Goal: Task Accomplishment & Management: Manage account settings

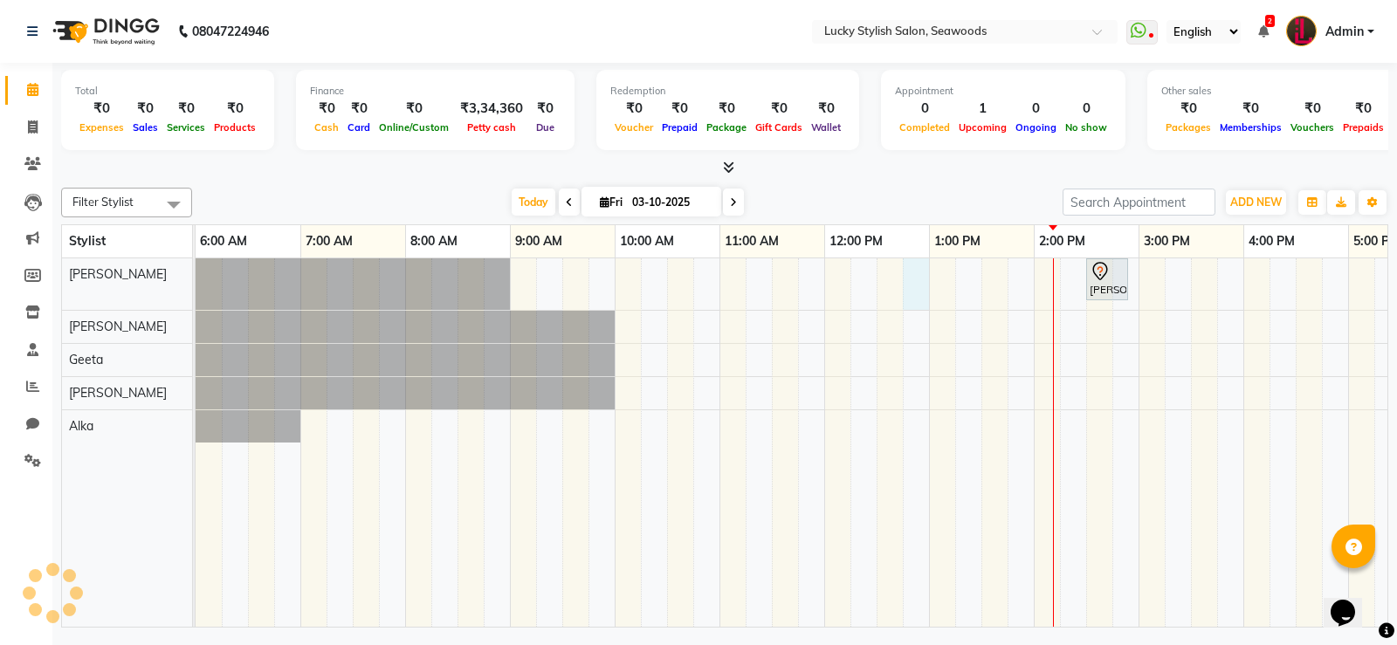
click at [918, 287] on div "[PERSON_NAME], TK01, 02:30 PM-02:55 PM, Wash & plain dry -upto midback ( [DEMOG…" at bounding box center [1086, 442] width 1781 height 369
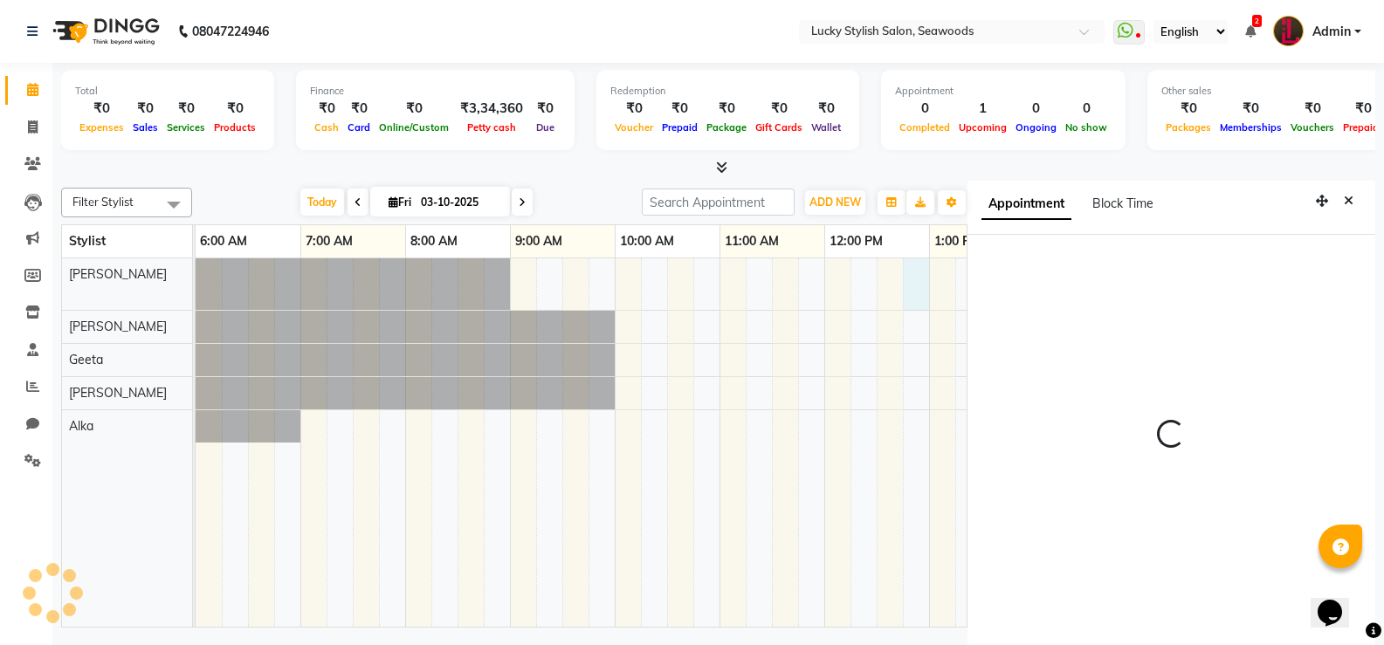
scroll to position [8, 0]
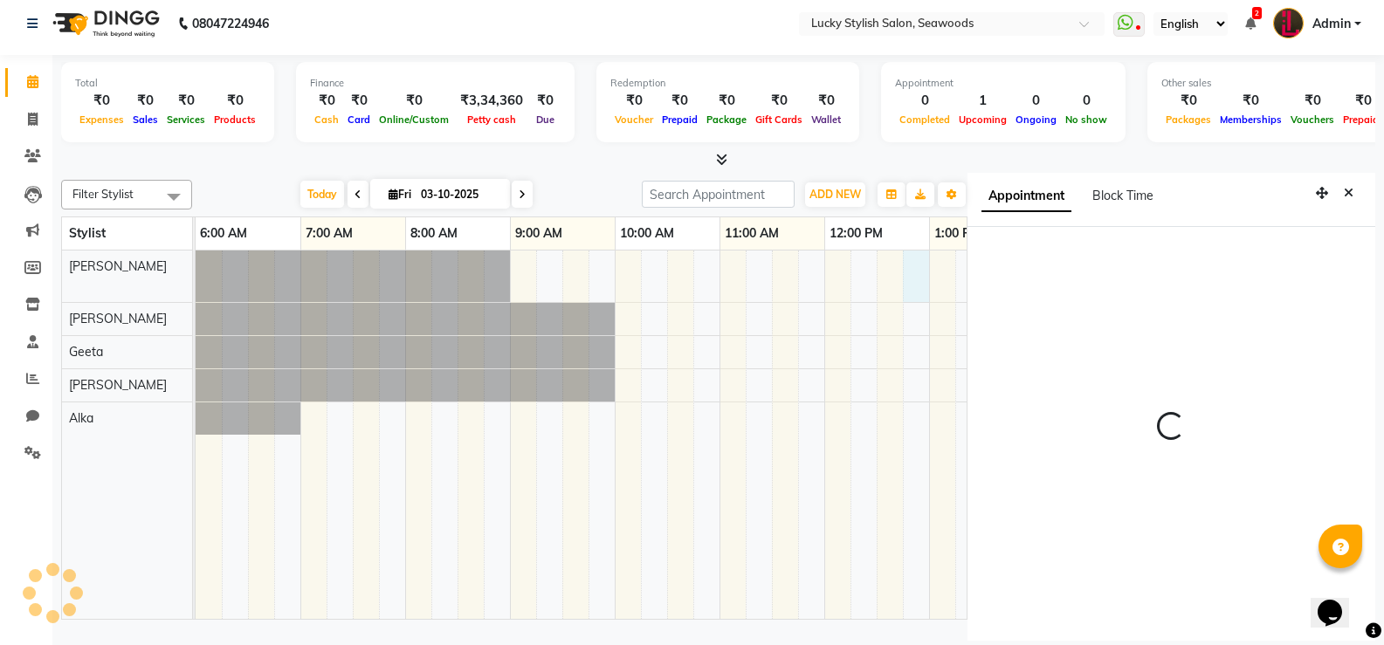
select select "765"
select select "10014"
select select "tentative"
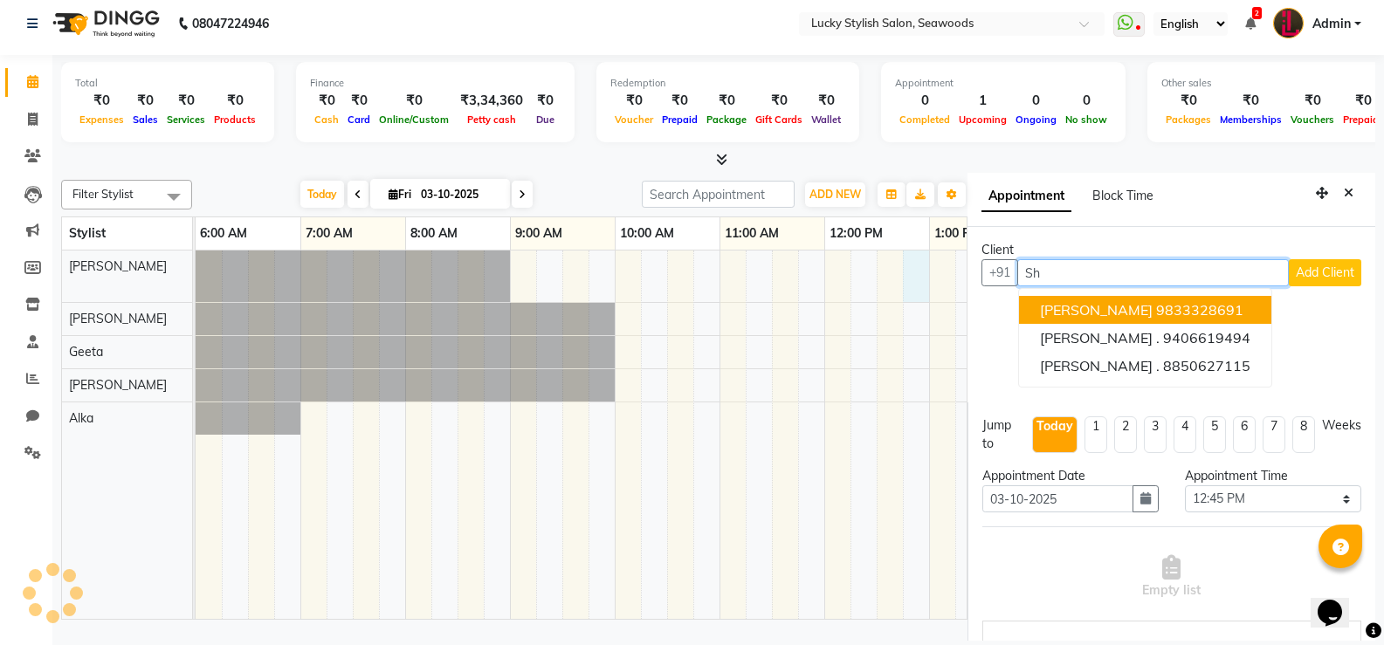
type input "S"
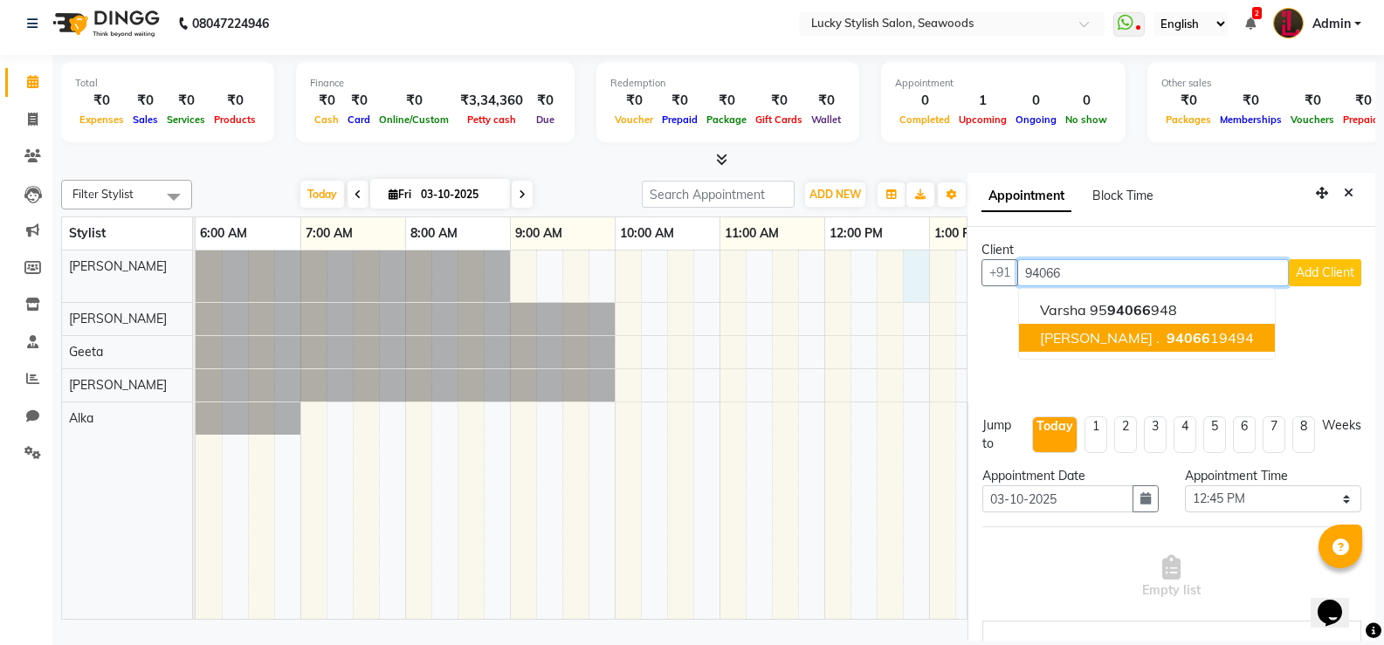
click at [1192, 343] on button "[PERSON_NAME] . 94066 19494" at bounding box center [1147, 338] width 256 height 28
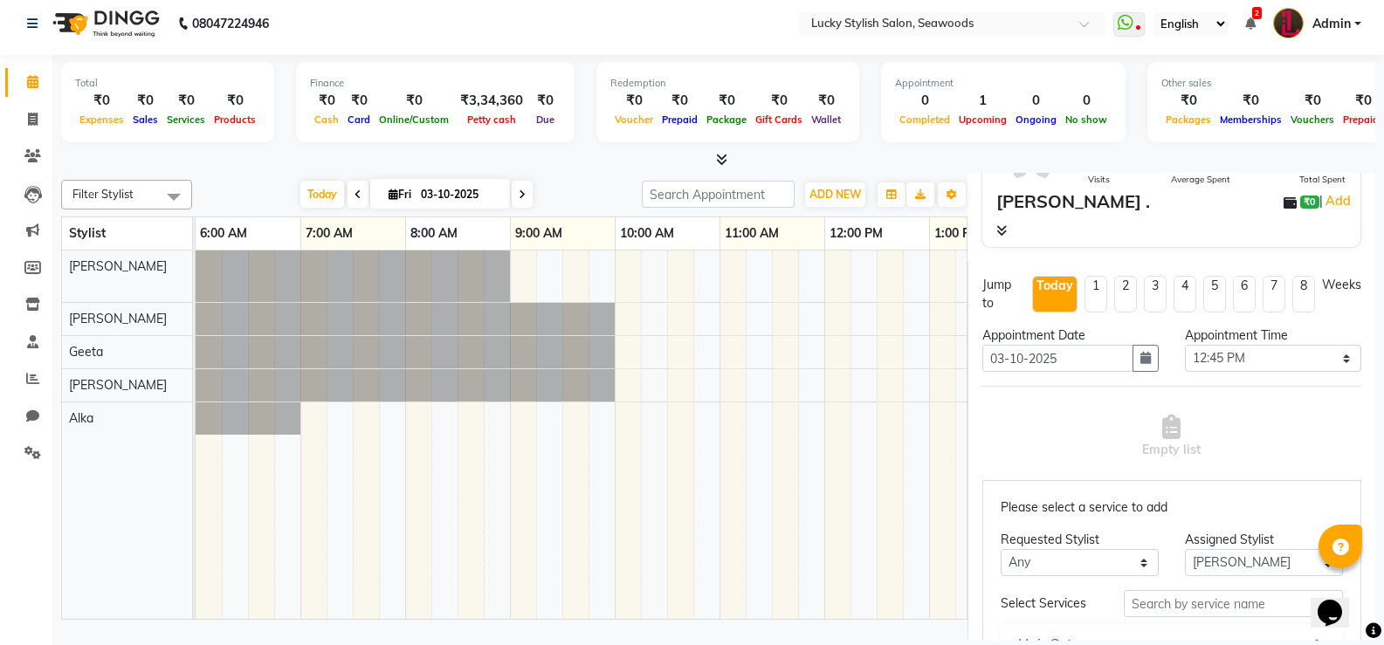
scroll to position [175, 0]
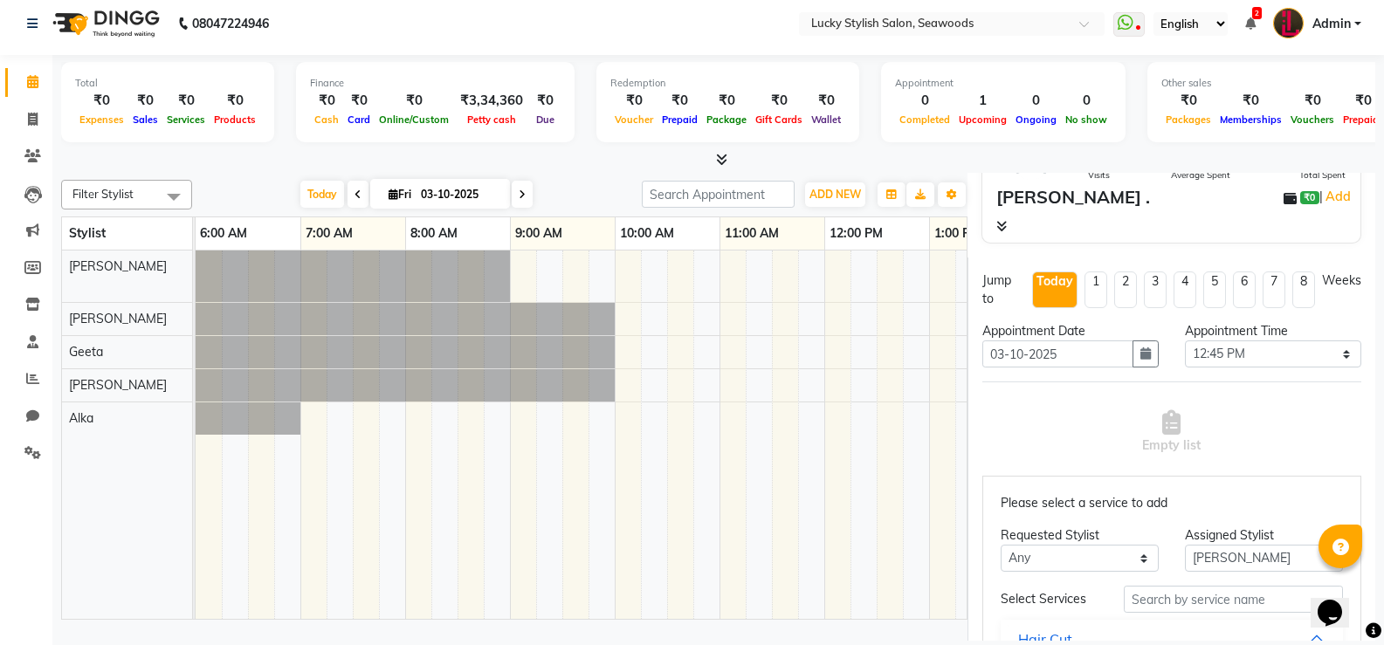
type input "9406619494"
click at [1093, 554] on select "Any Alka [PERSON_NAME] Geeta [PERSON_NAME]" at bounding box center [1080, 558] width 158 height 27
select select "10014"
click at [1001, 545] on select "Any Alka [PERSON_NAME] Geeta [PERSON_NAME]" at bounding box center [1080, 558] width 158 height 27
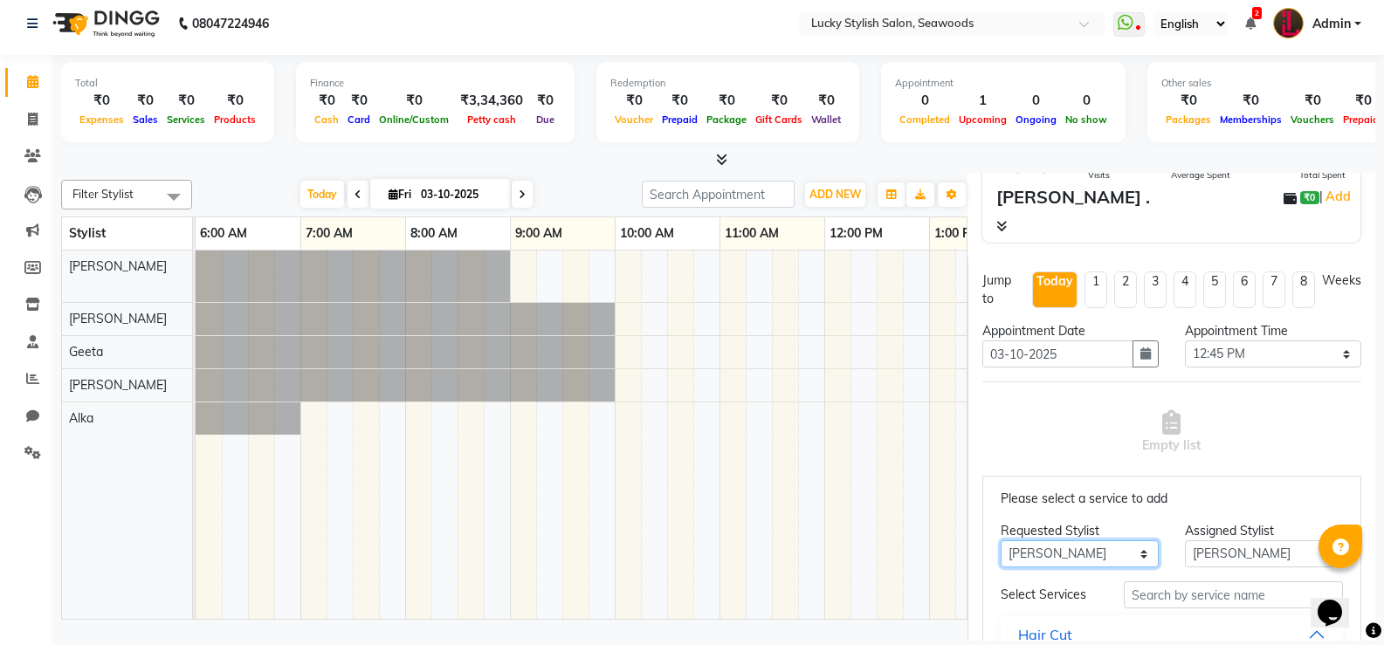
scroll to position [0, 0]
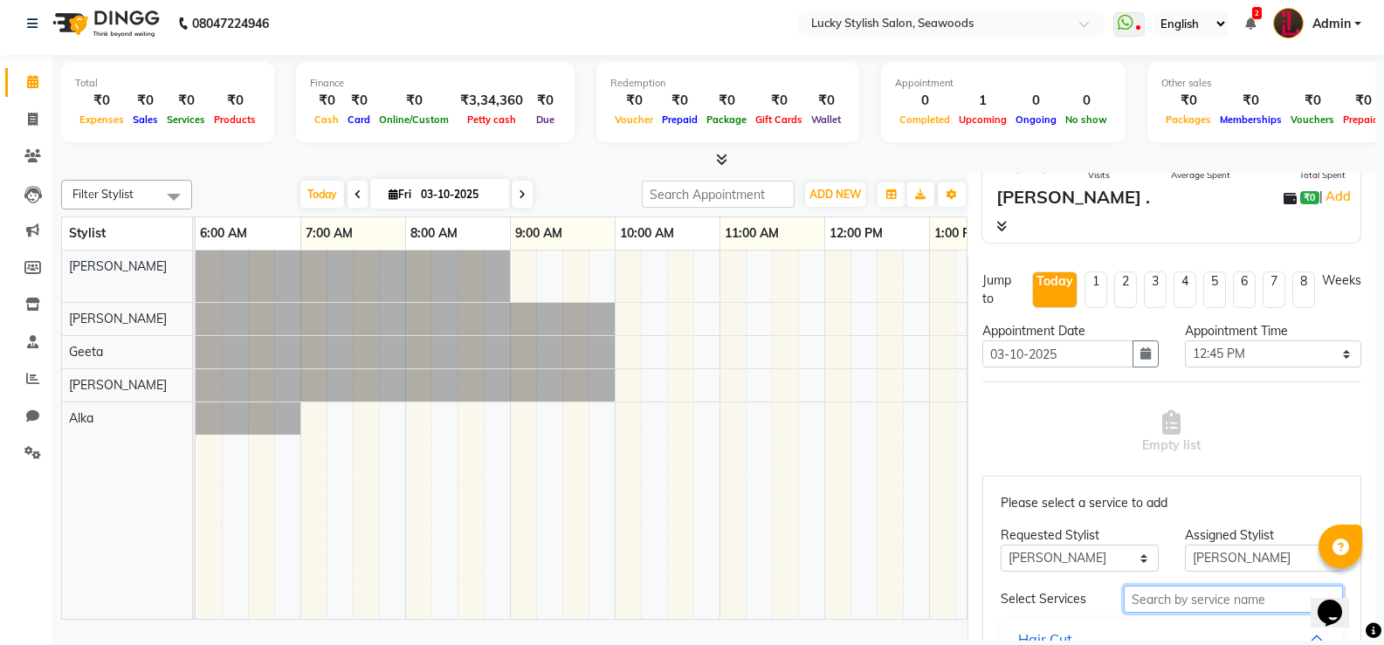
click at [1174, 605] on input "text" at bounding box center [1233, 599] width 219 height 27
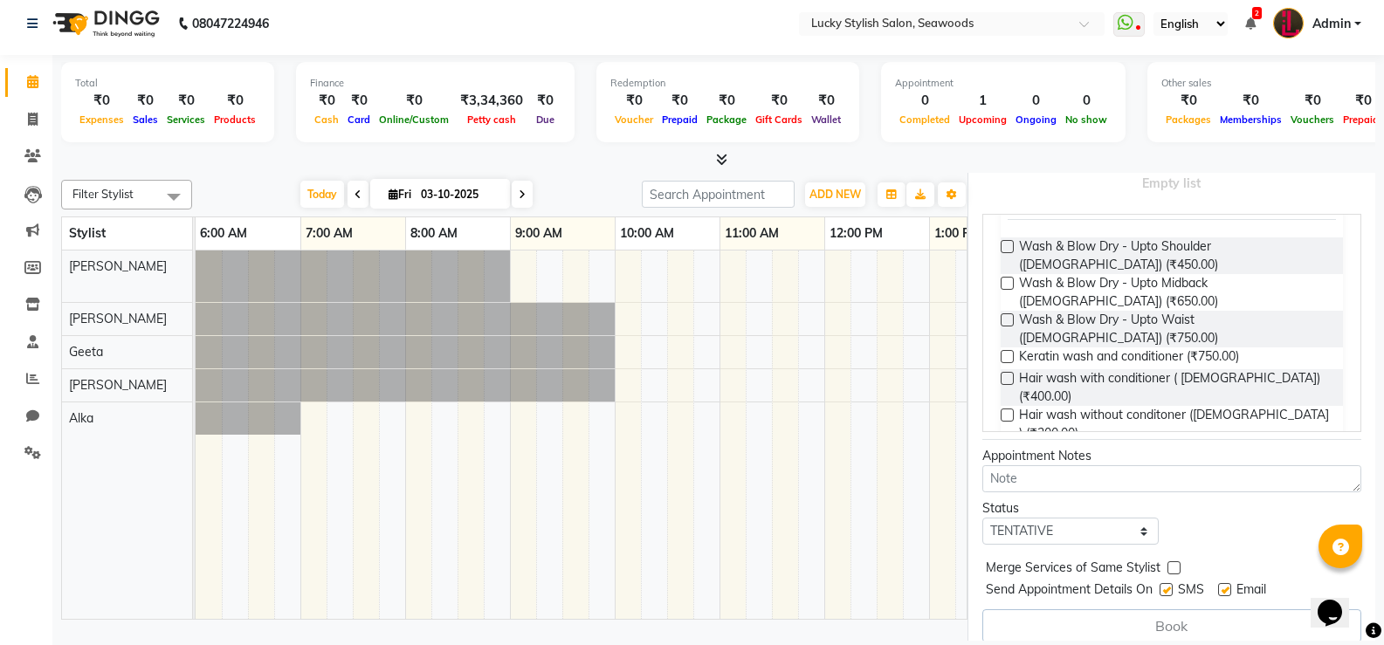
scroll to position [175, 0]
type input "wash"
click at [1008, 319] on label at bounding box center [1007, 318] width 13 height 13
click at [1008, 319] on input "checkbox" at bounding box center [1006, 319] width 11 height 11
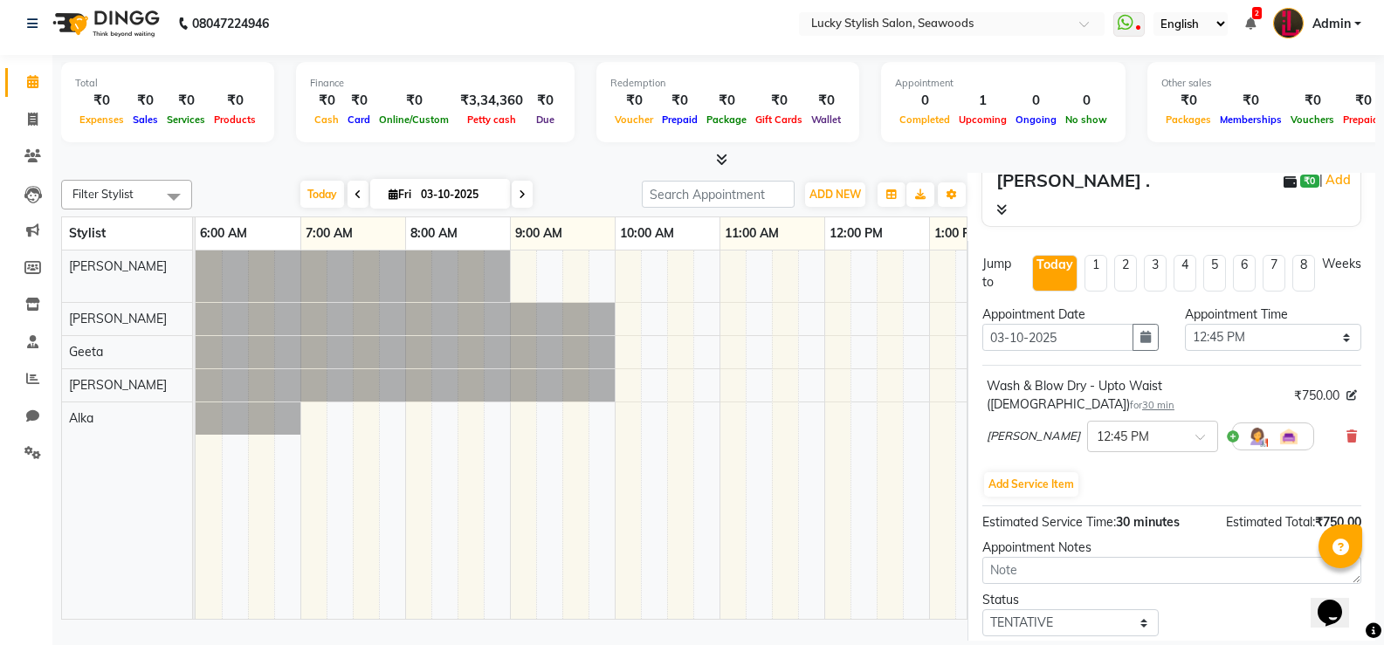
scroll to position [279, 0]
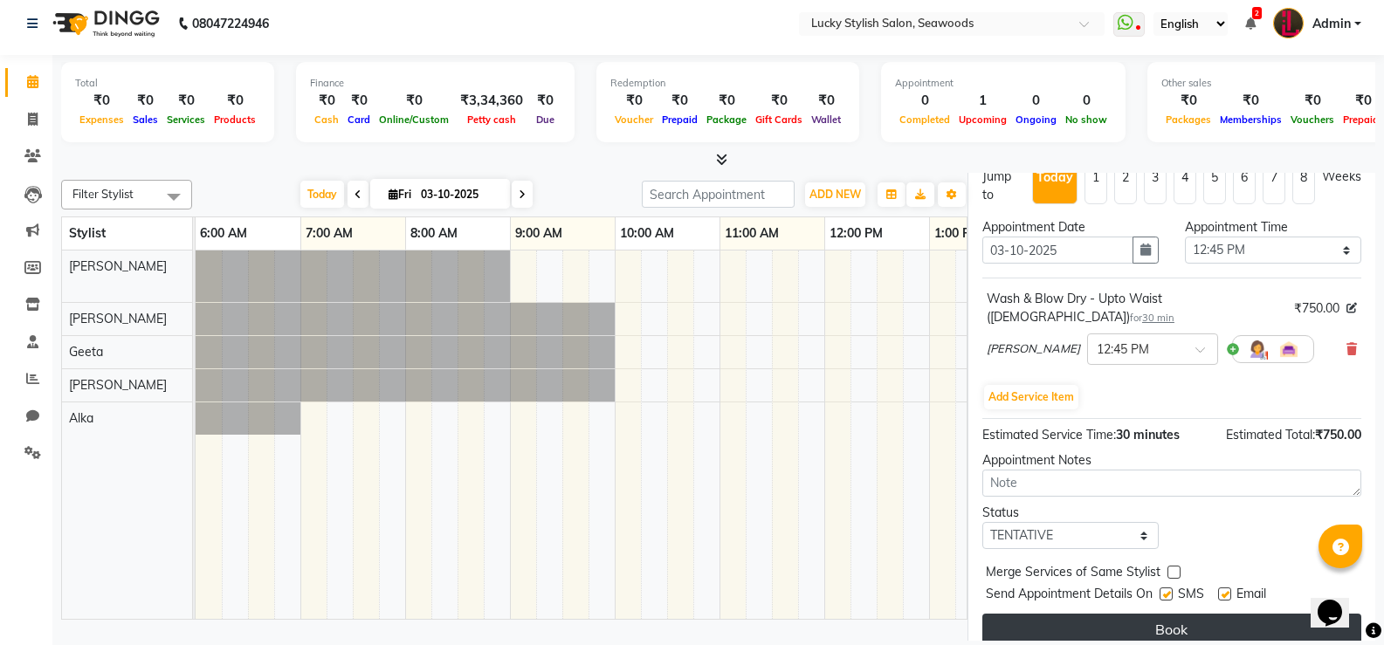
click at [1200, 614] on button "Book" at bounding box center [1171, 629] width 379 height 31
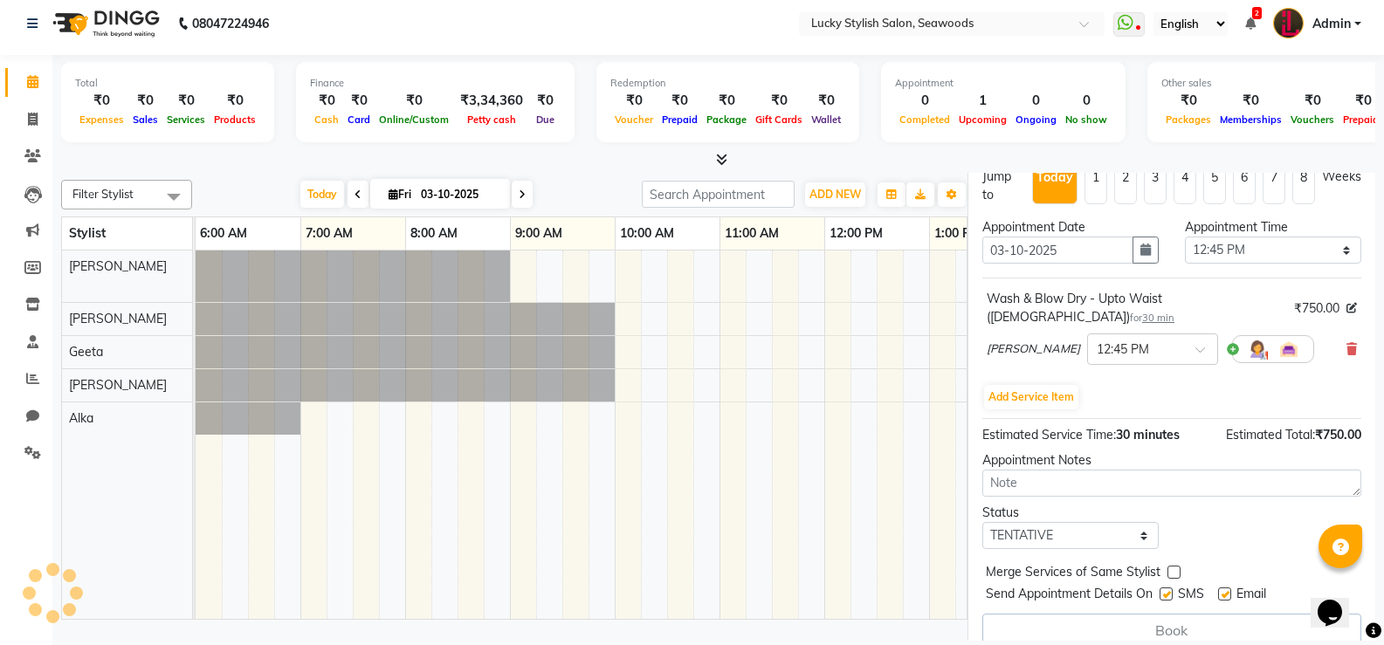
select select "10014"
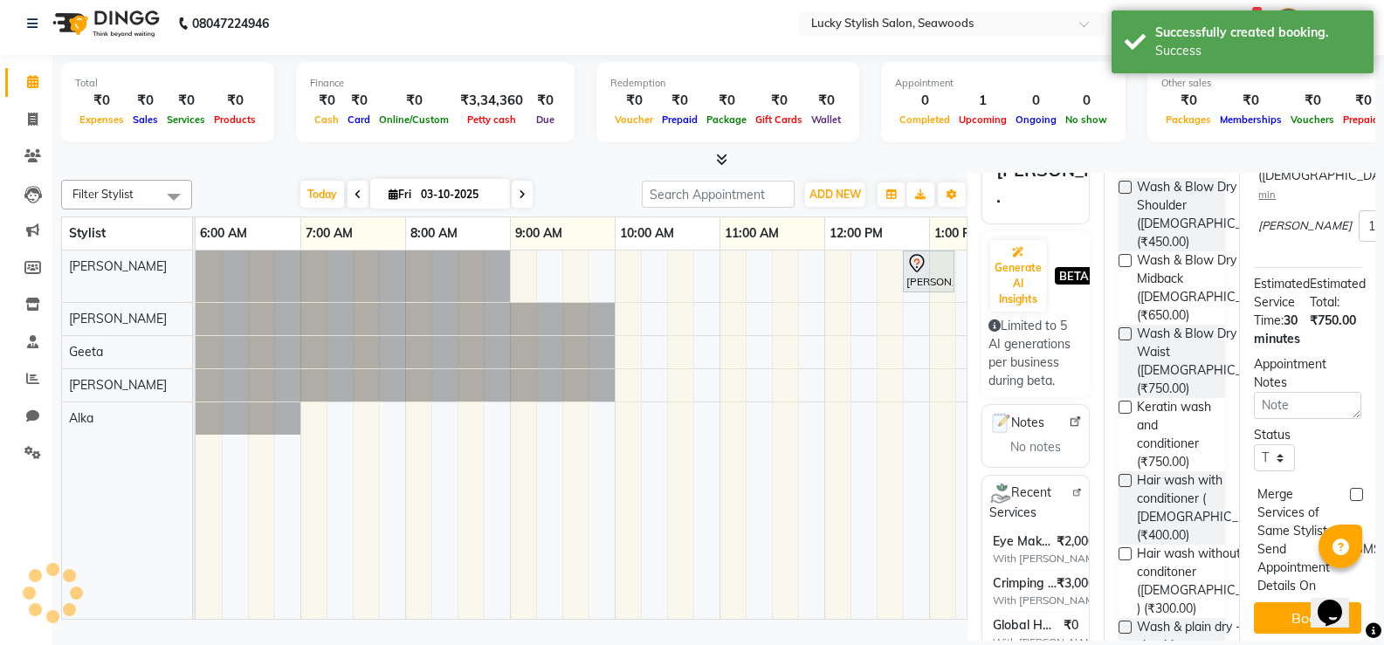
scroll to position [0, 0]
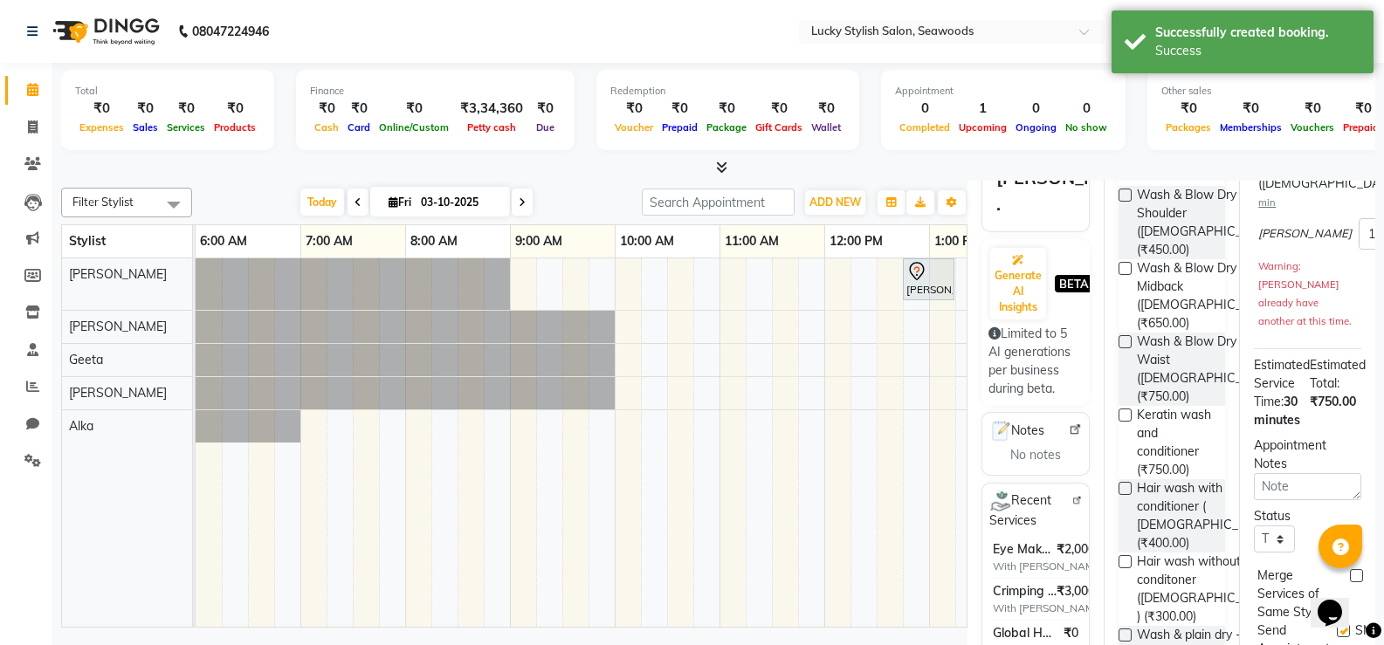
click at [918, 349] on div "[PERSON_NAME] ., TK02, 12:45 PM-01:15 PM, Wash & Blow Dry - Upto Waist ([DEMOGR…" at bounding box center [1086, 442] width 1781 height 369
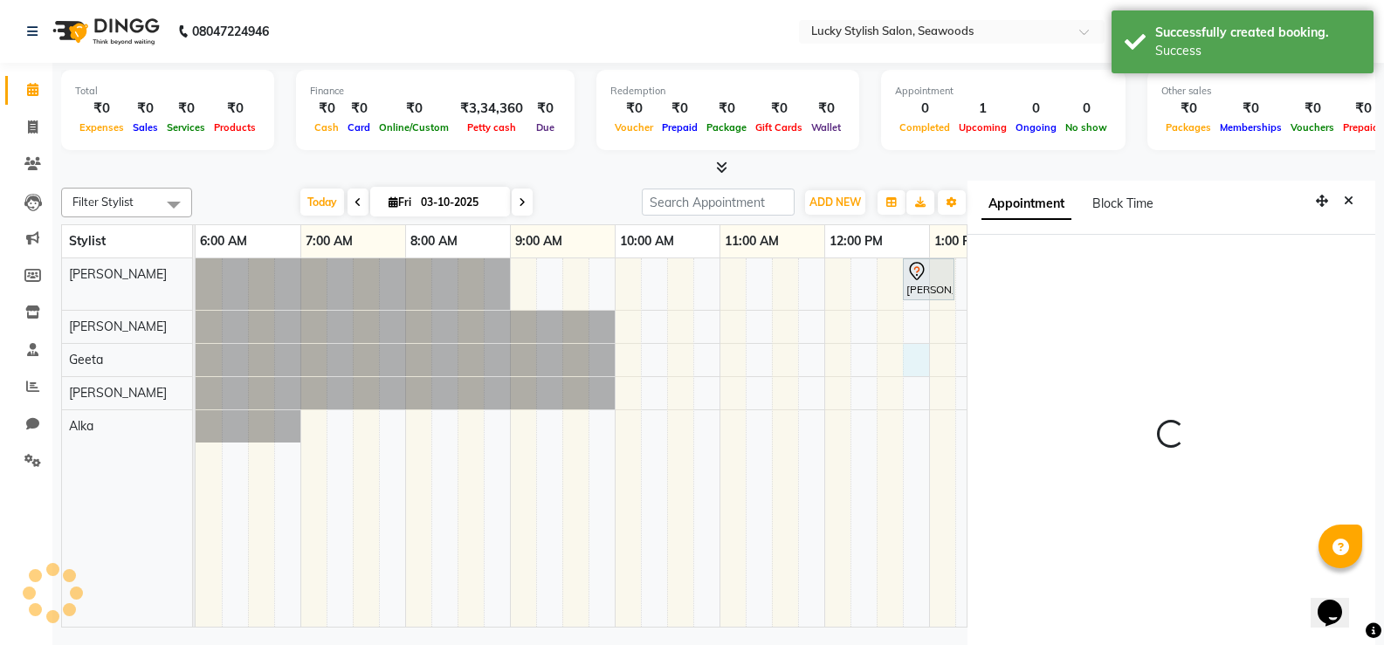
select select "765"
select select "34547"
select select "tentative"
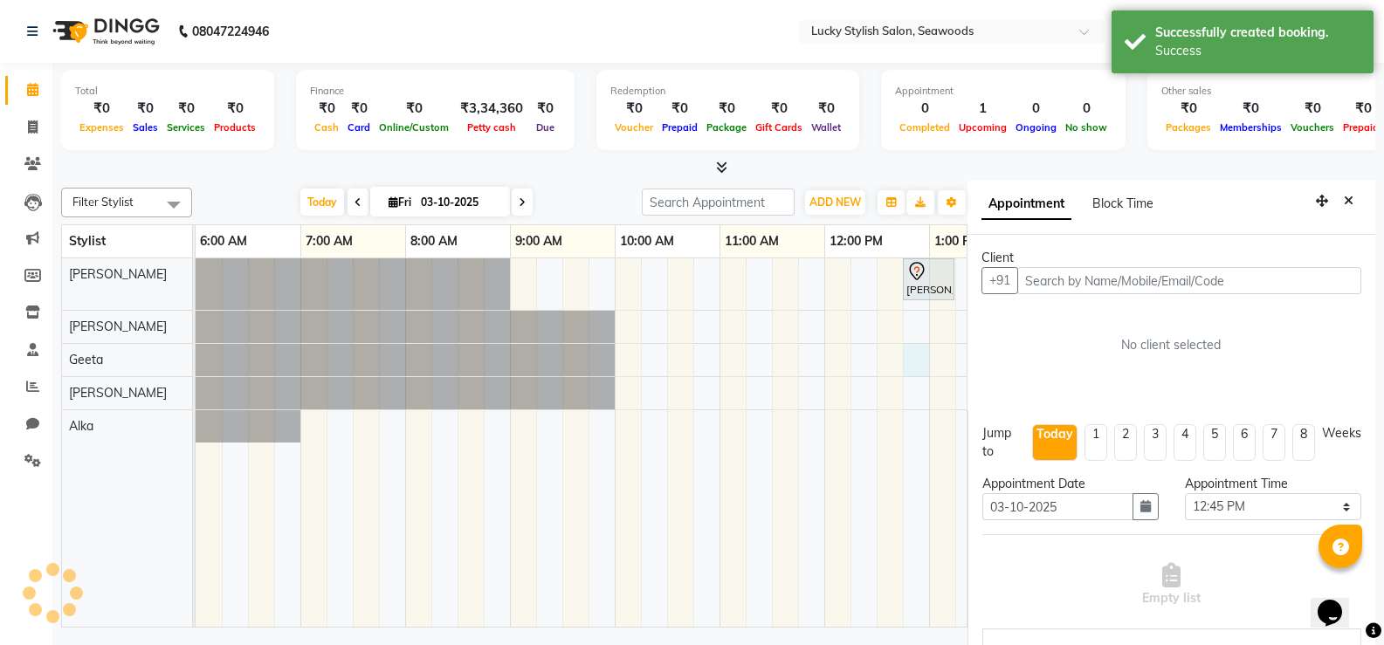
scroll to position [8, 0]
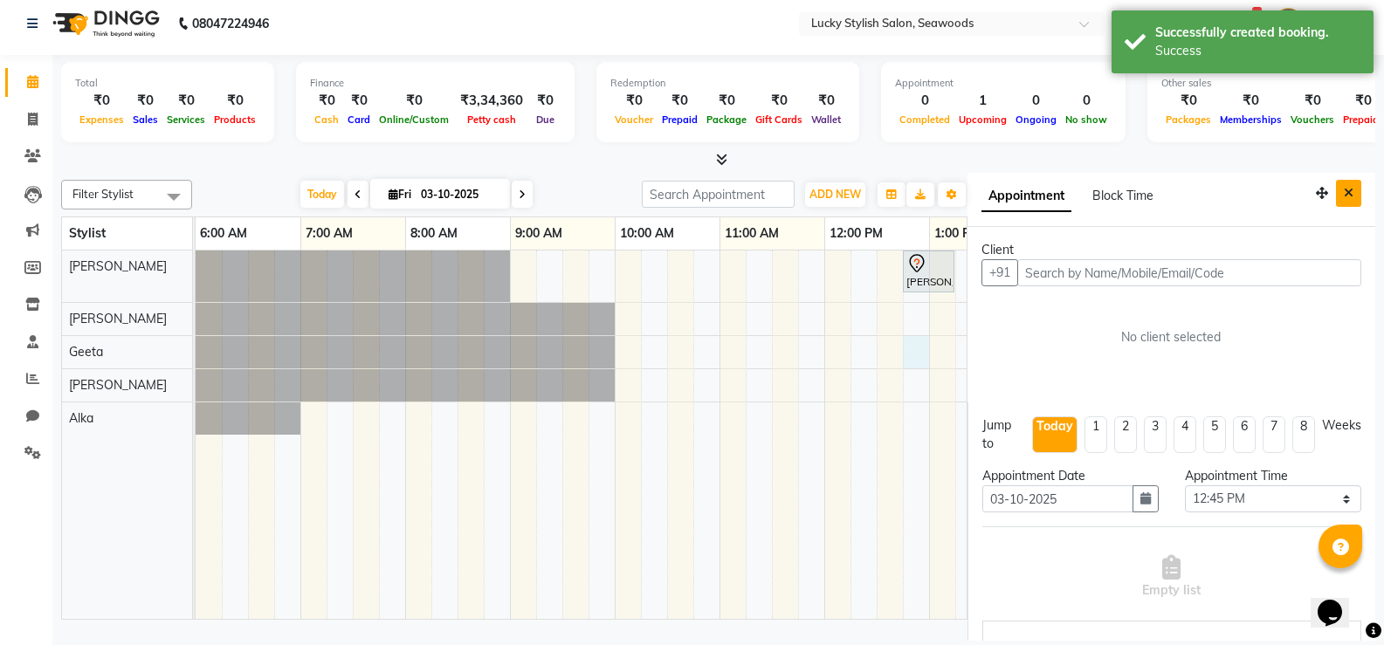
click at [1344, 189] on icon "Close" at bounding box center [1349, 193] width 10 height 12
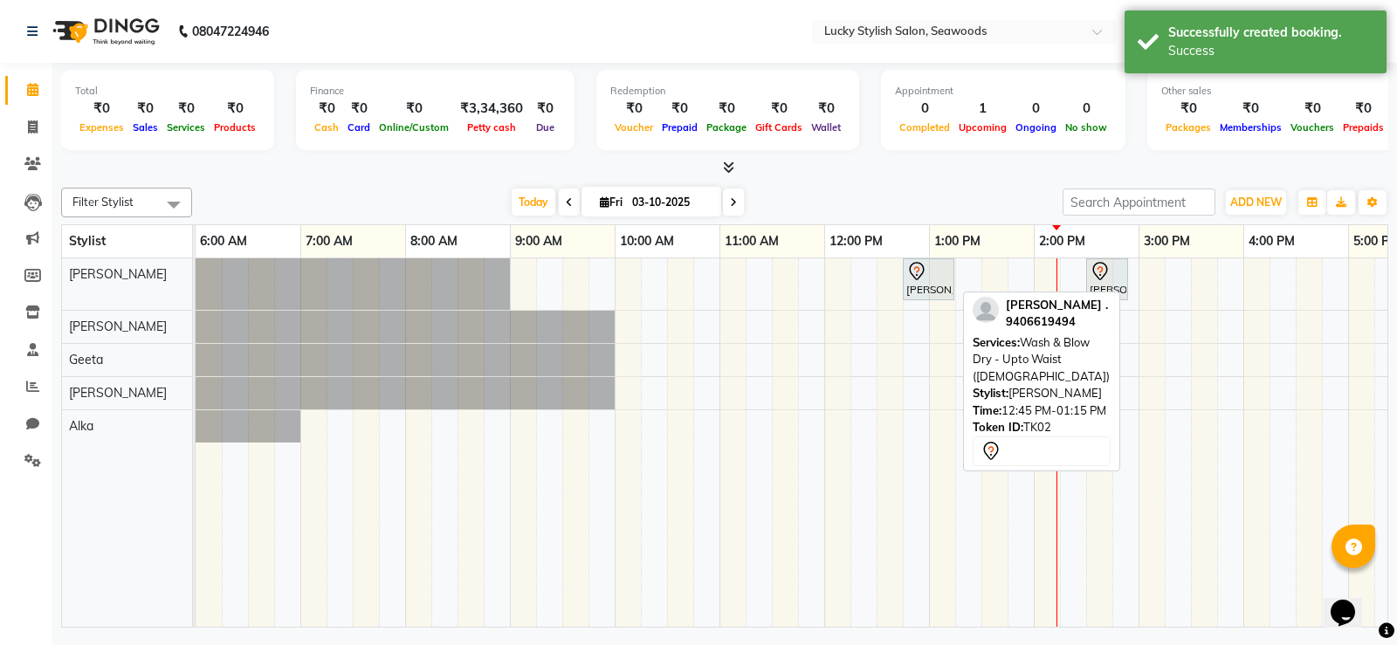
click at [943, 280] on div at bounding box center [928, 271] width 45 height 21
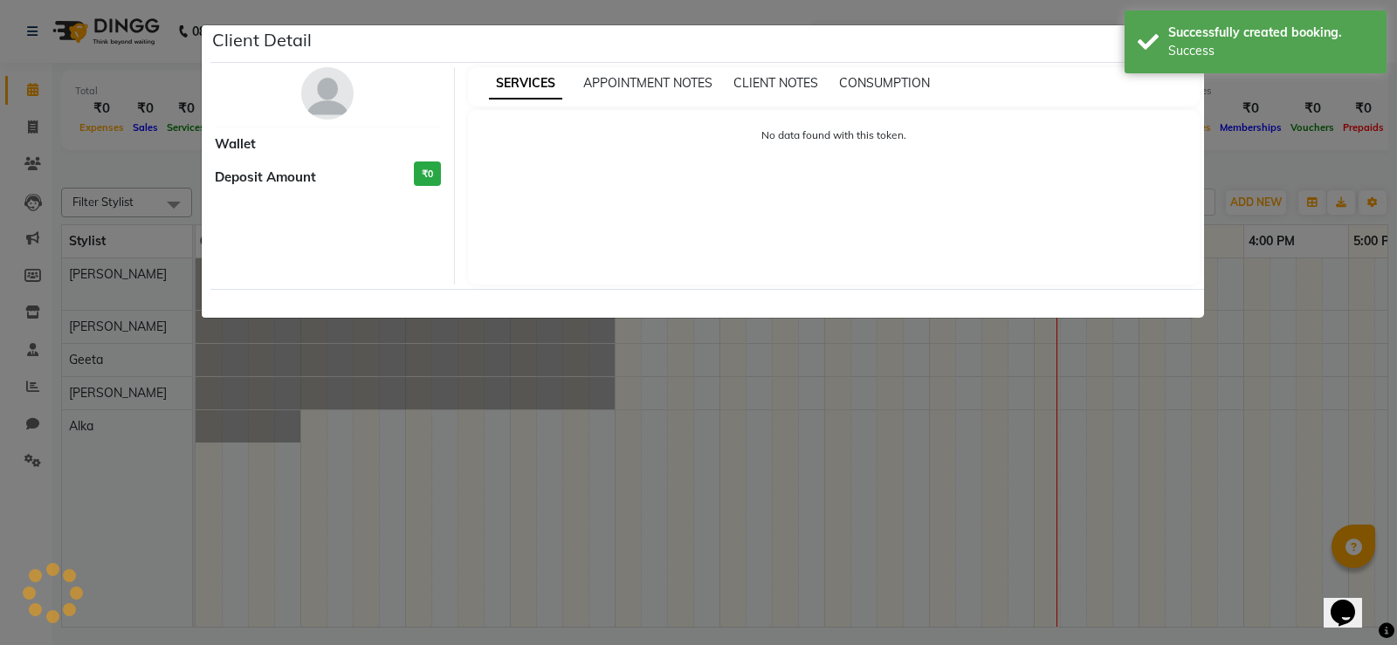
select select "7"
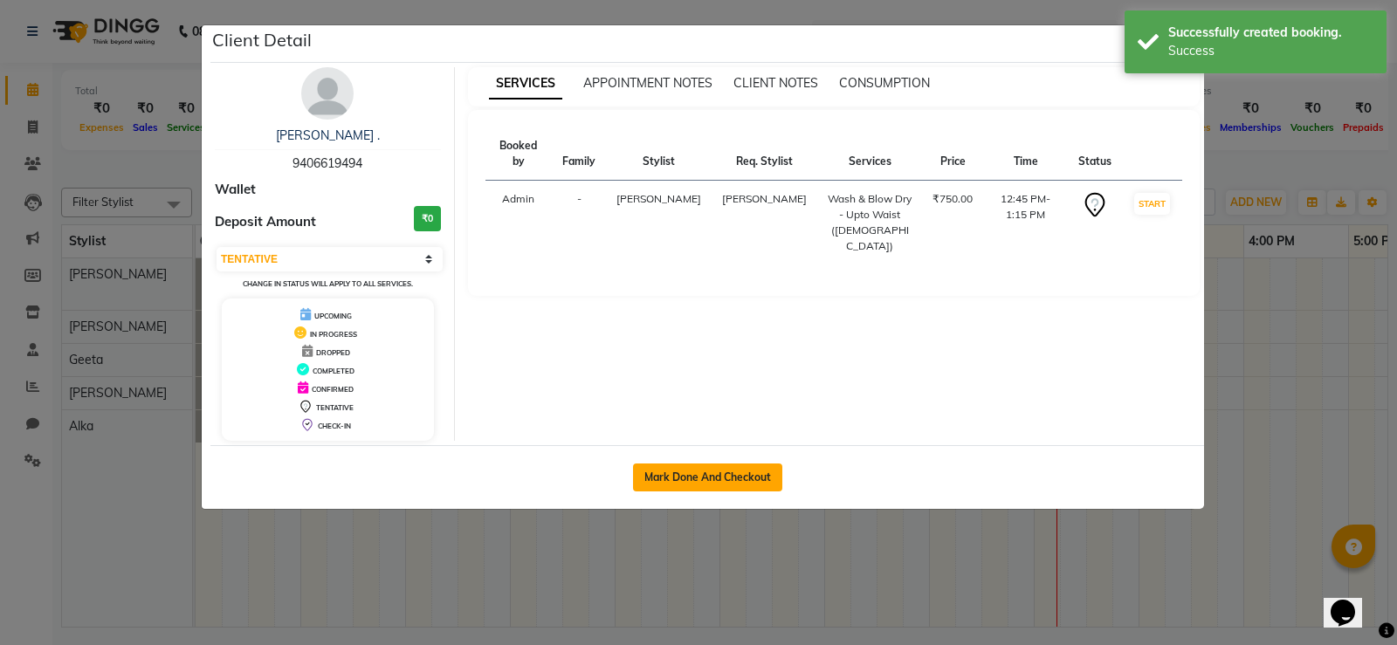
click at [730, 475] on button "Mark Done And Checkout" at bounding box center [707, 478] width 149 height 28
select select "service"
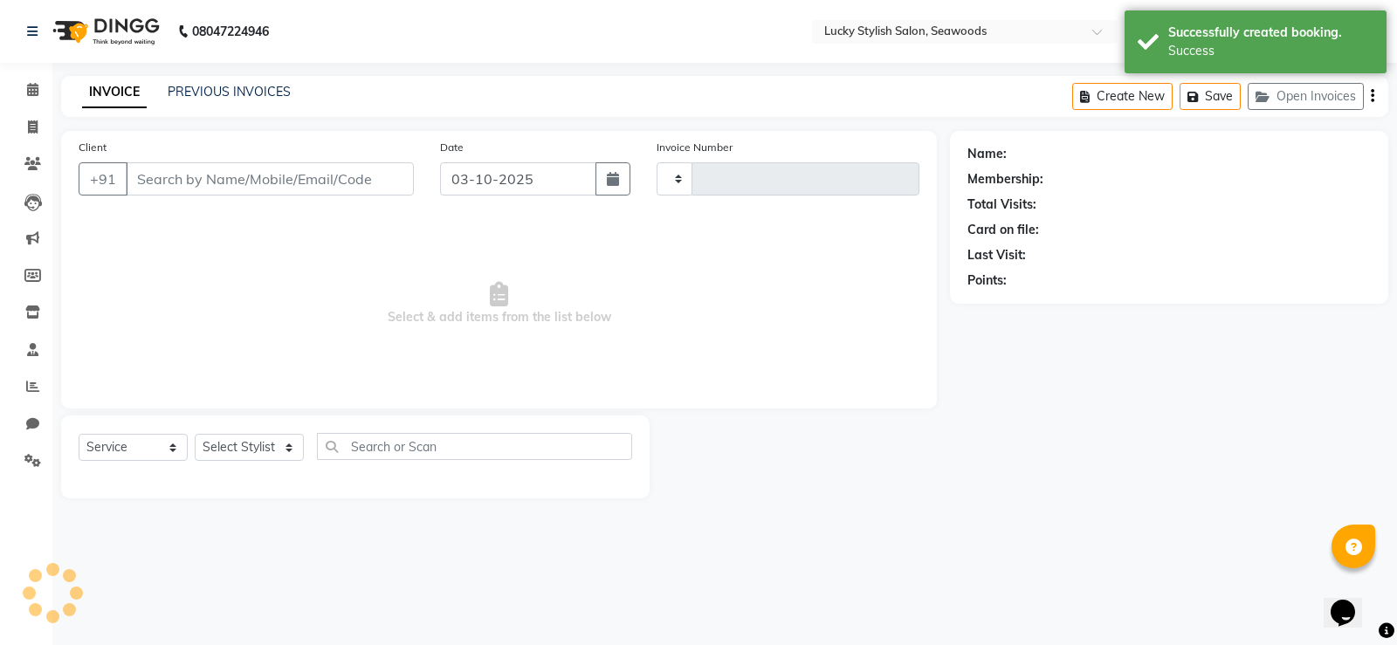
type input "0685"
select select "675"
type input "9406619494"
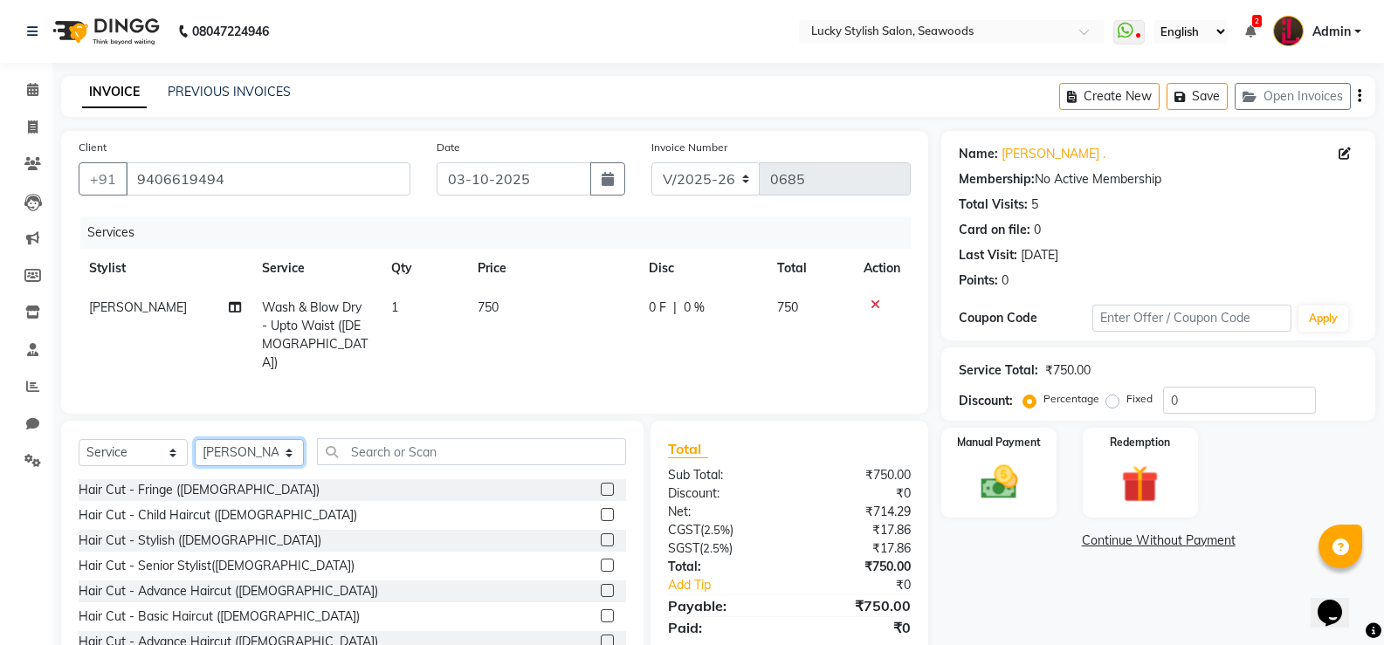
click at [256, 450] on select "Select Stylist Alka [PERSON_NAME] Geeta [PERSON_NAME]" at bounding box center [249, 452] width 109 height 27
select select "10051"
click at [195, 439] on select "Select Stylist Alka [PERSON_NAME] Geeta [PERSON_NAME]" at bounding box center [249, 452] width 109 height 27
click at [414, 454] on input "text" at bounding box center [471, 451] width 309 height 27
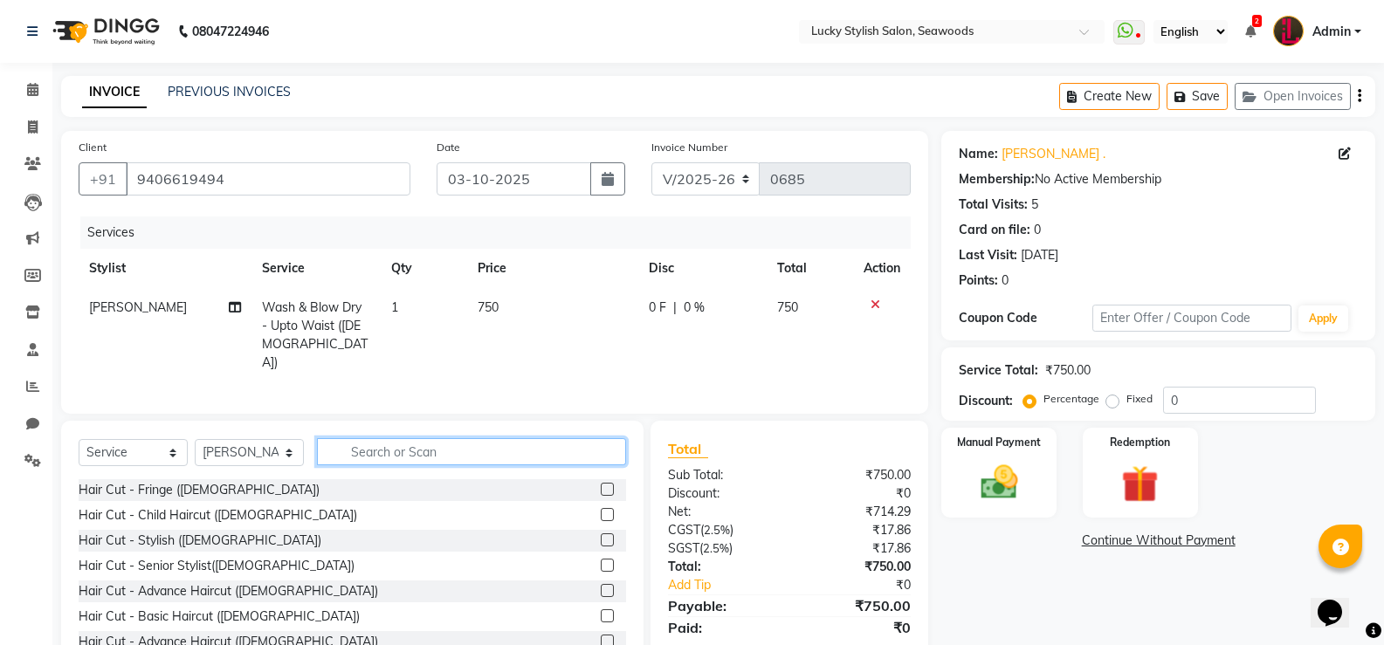
click at [414, 454] on input "text" at bounding box center [471, 451] width 309 height 27
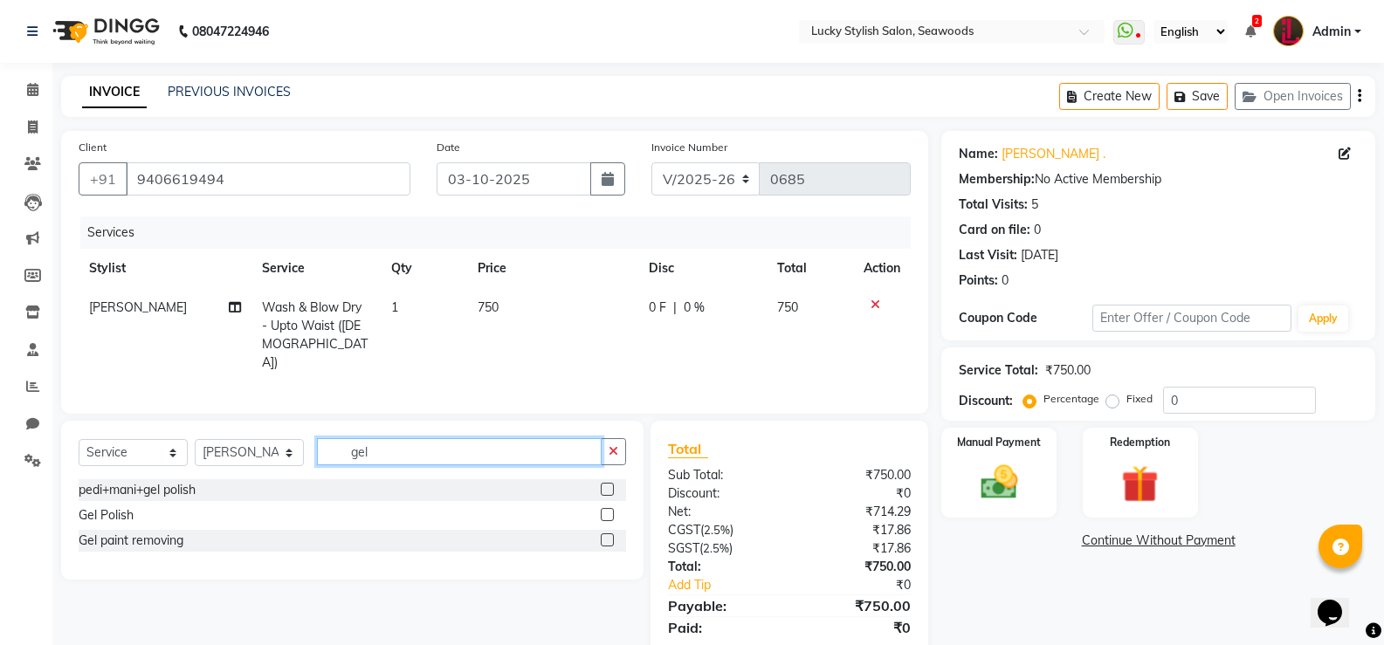
type input "gel"
click at [606, 513] on label at bounding box center [607, 514] width 13 height 13
click at [606, 513] on input "checkbox" at bounding box center [606, 515] width 11 height 11
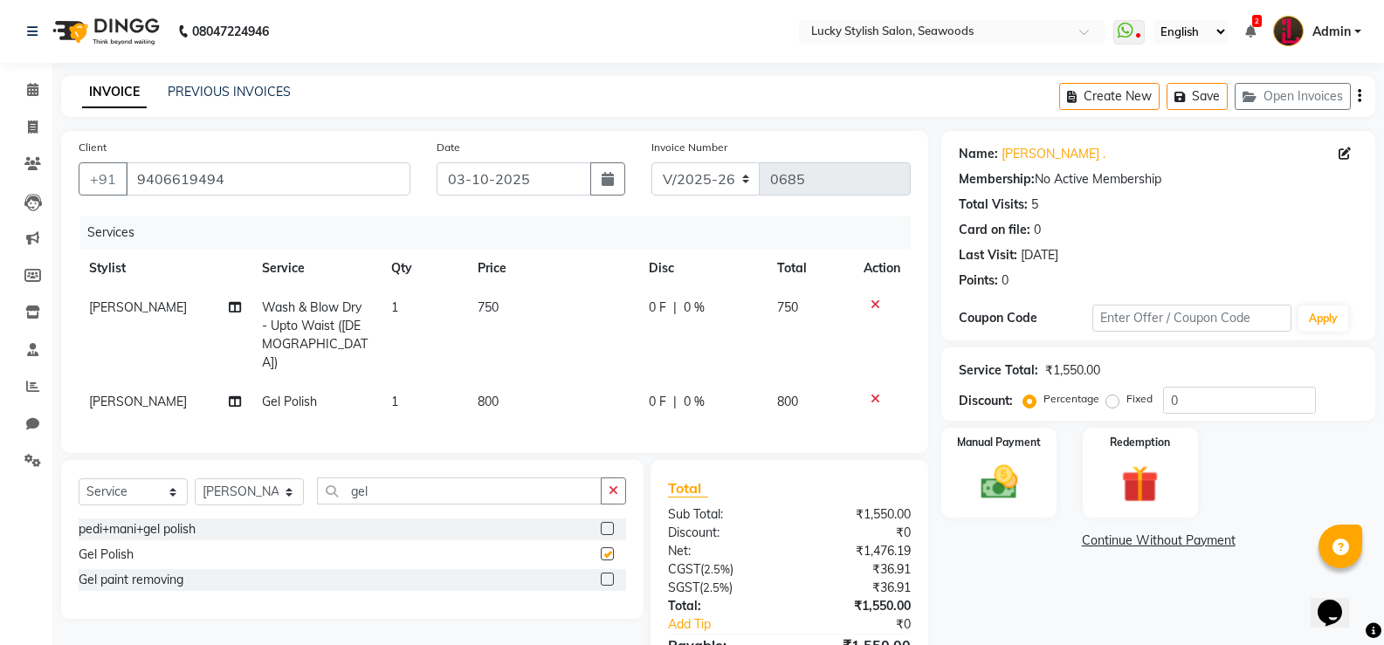
checkbox input "false"
click at [487, 394] on span "800" at bounding box center [488, 402] width 21 height 16
select select "10051"
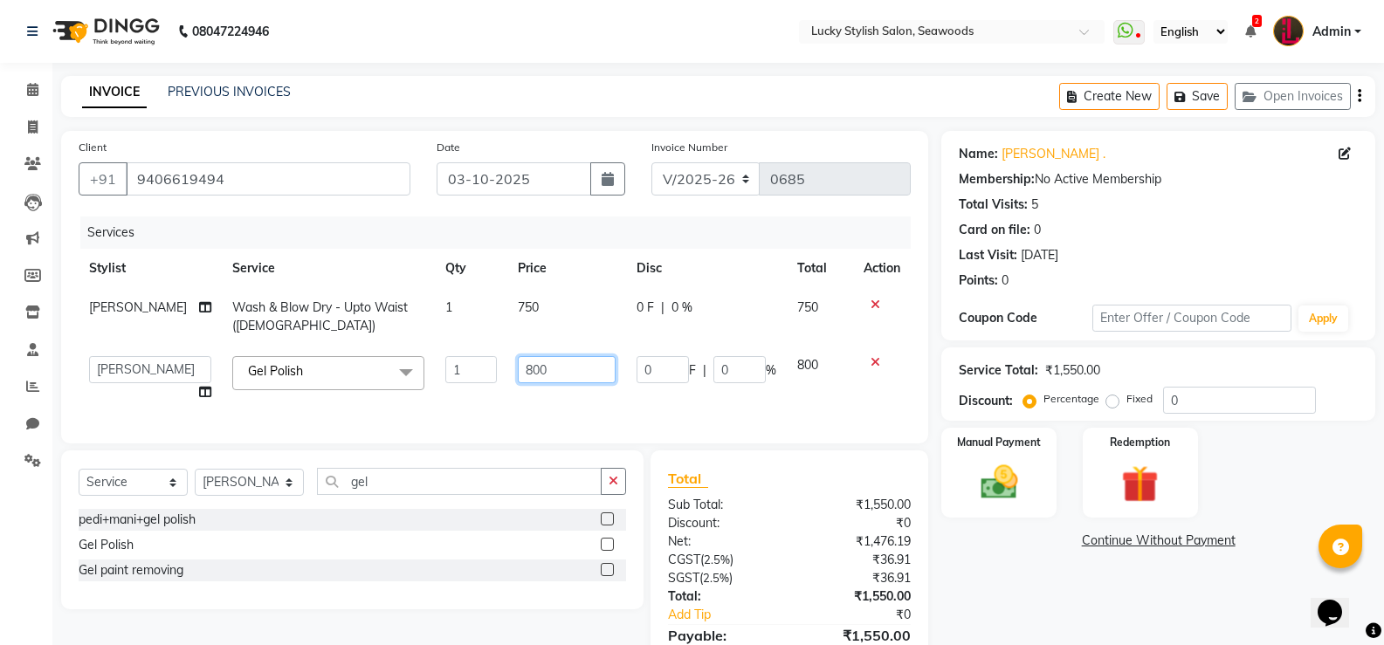
click at [518, 372] on input "800" at bounding box center [567, 369] width 98 height 27
type input "499"
click at [637, 412] on div "Services Stylist Service Qty Price Disc Total Action Raj Wash & Blow Dry - Upto…" at bounding box center [495, 322] width 832 height 210
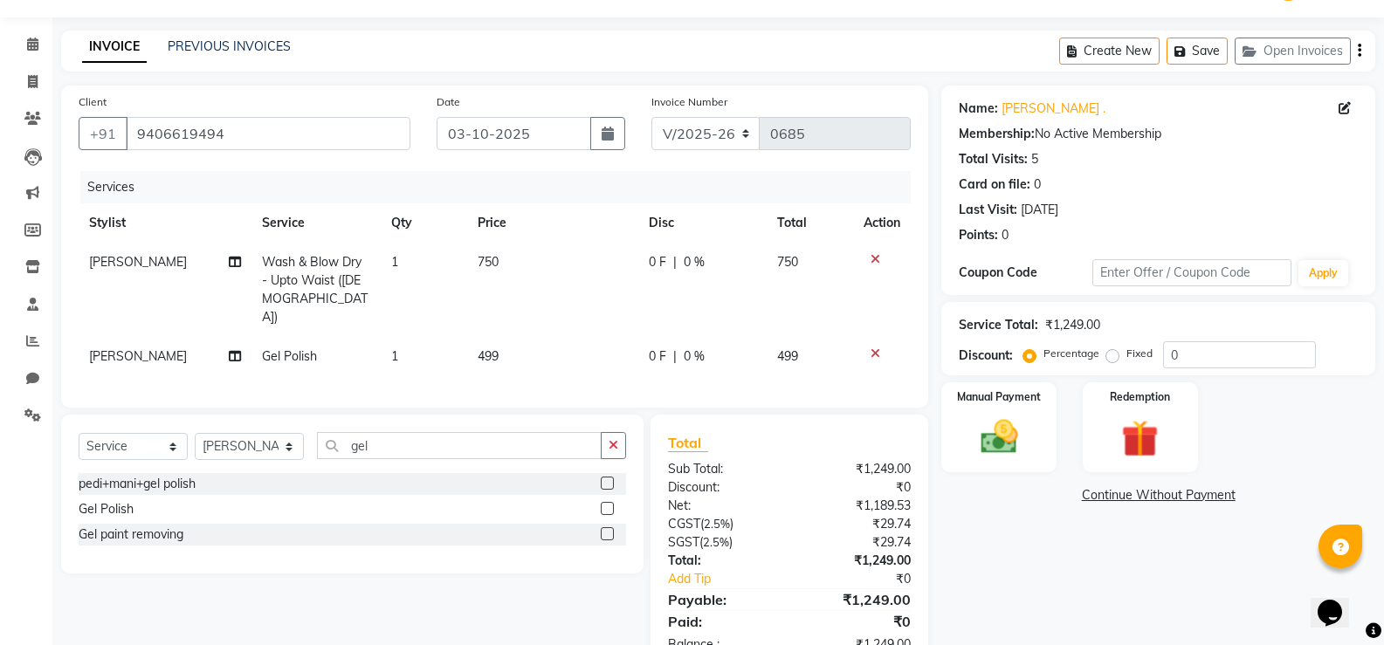
scroll to position [87, 0]
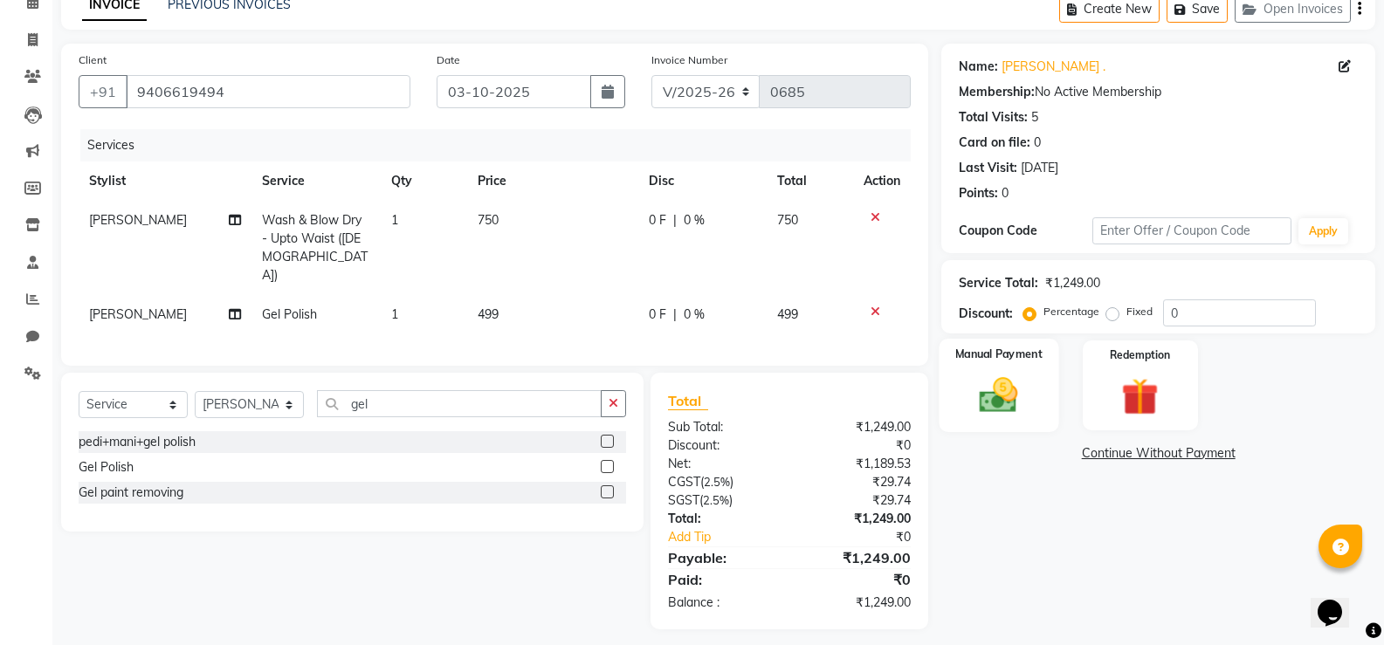
click at [1023, 394] on img at bounding box center [999, 395] width 62 height 45
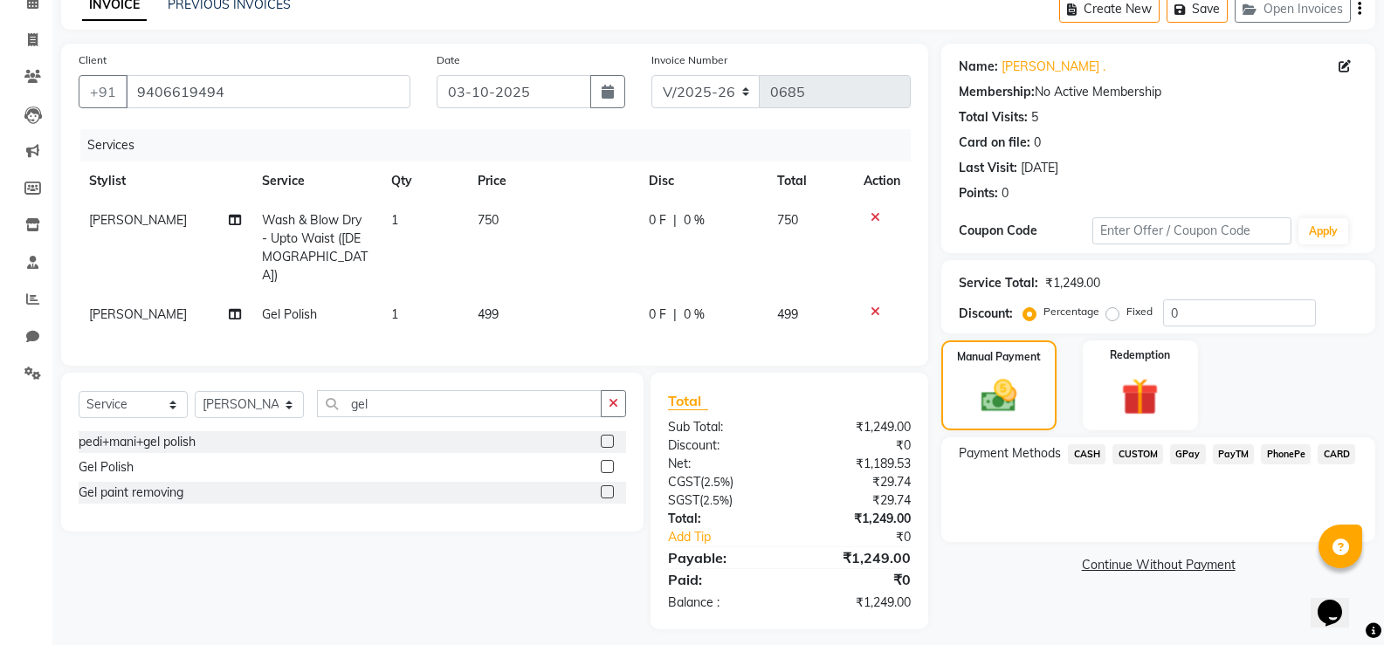
click at [1092, 446] on span "CASH" at bounding box center [1087, 454] width 38 height 20
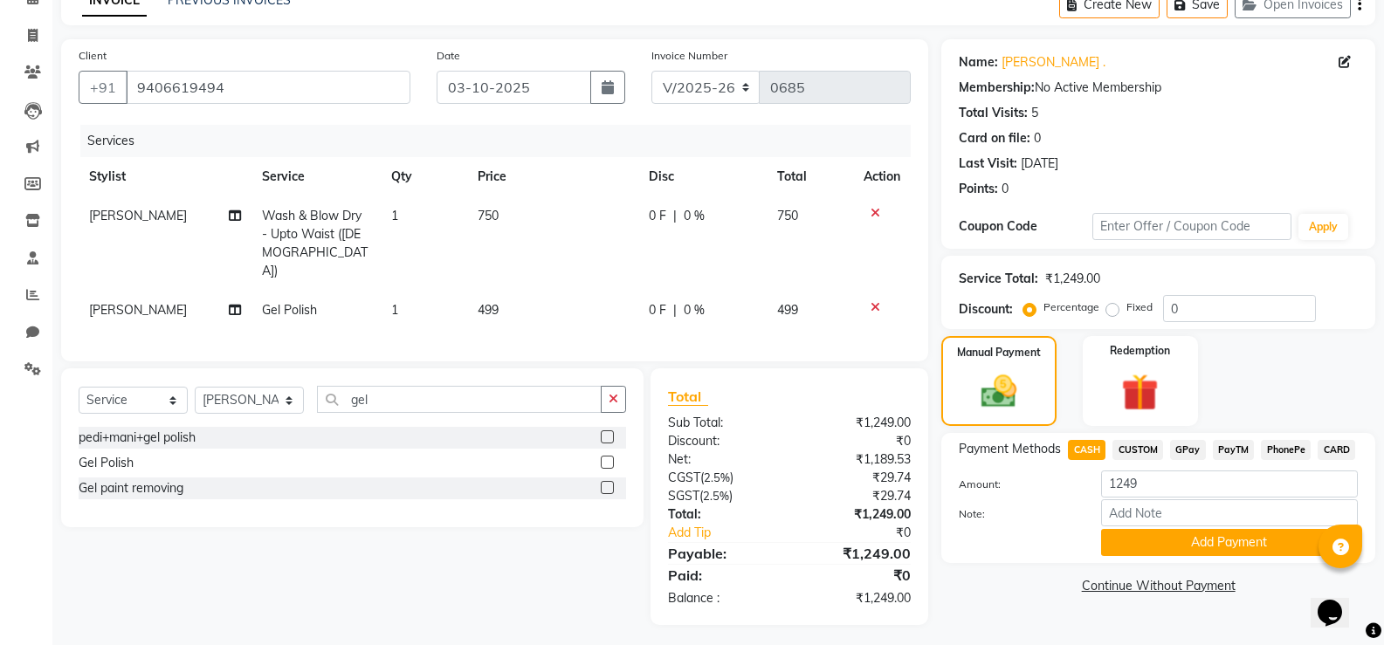
scroll to position [93, 0]
click at [1171, 547] on button "Add Payment" at bounding box center [1229, 541] width 257 height 27
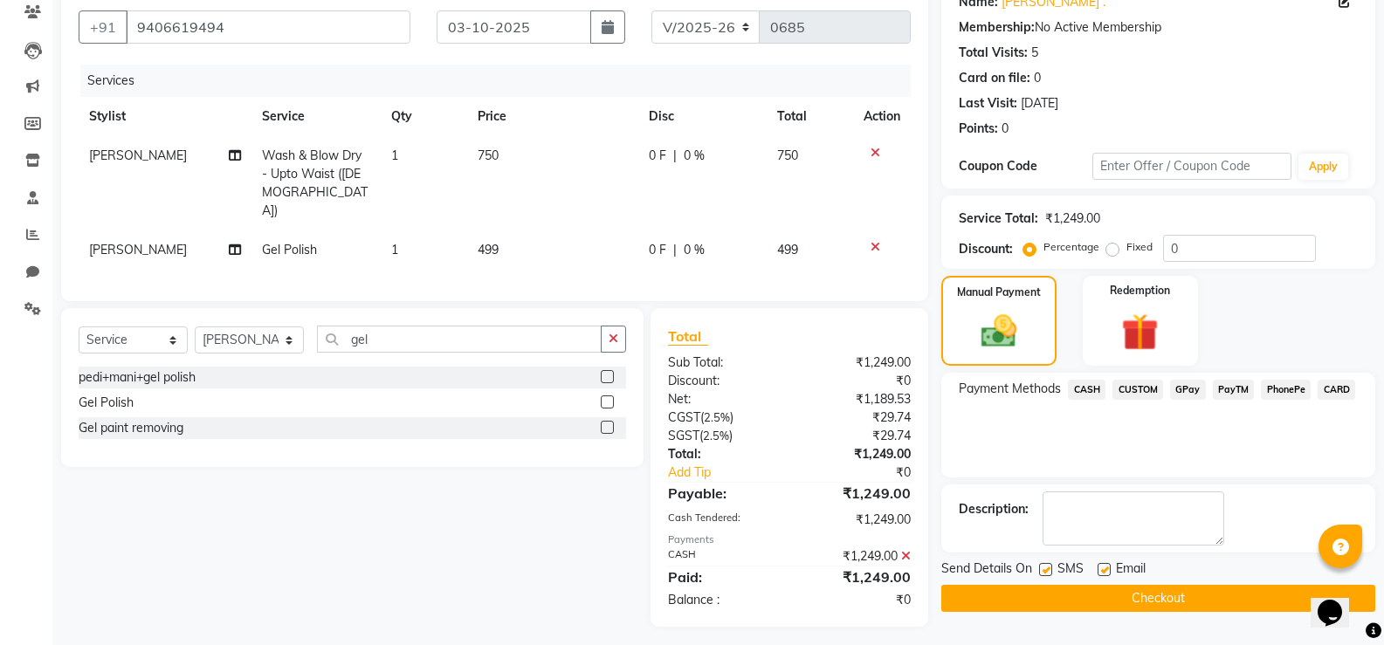
scroll to position [155, 0]
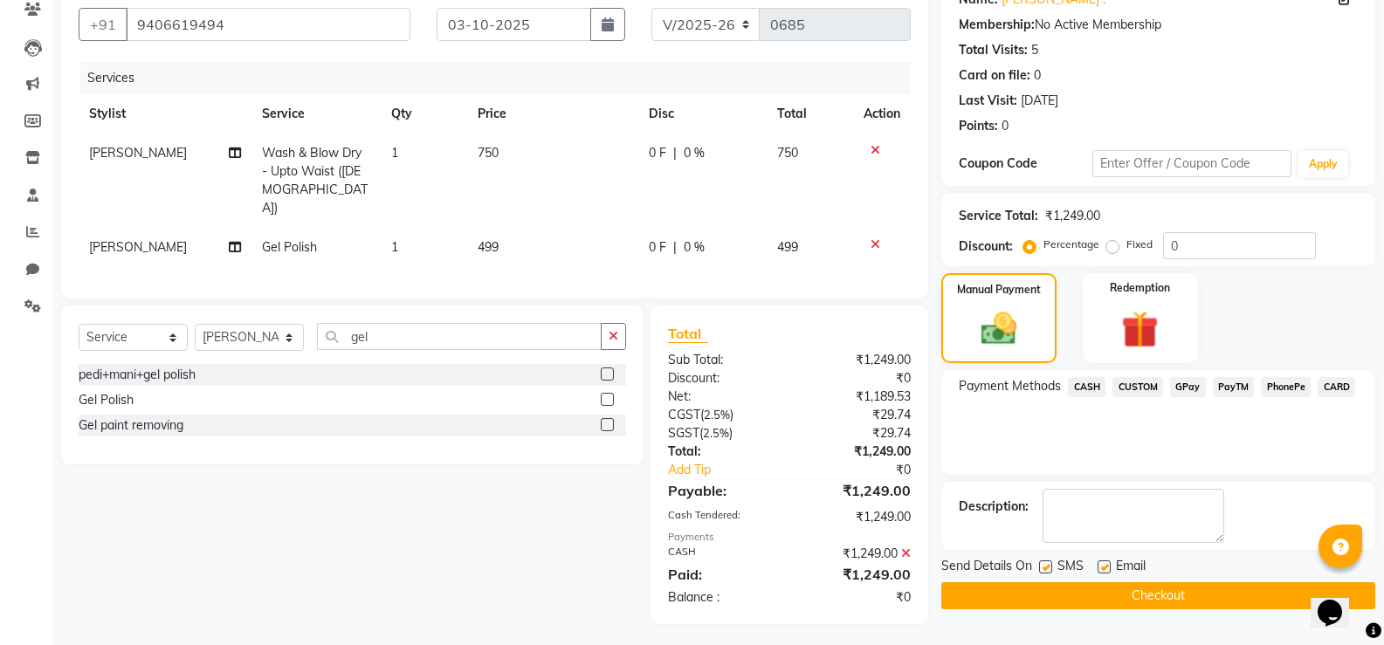
click at [1115, 596] on button "Checkout" at bounding box center [1158, 595] width 434 height 27
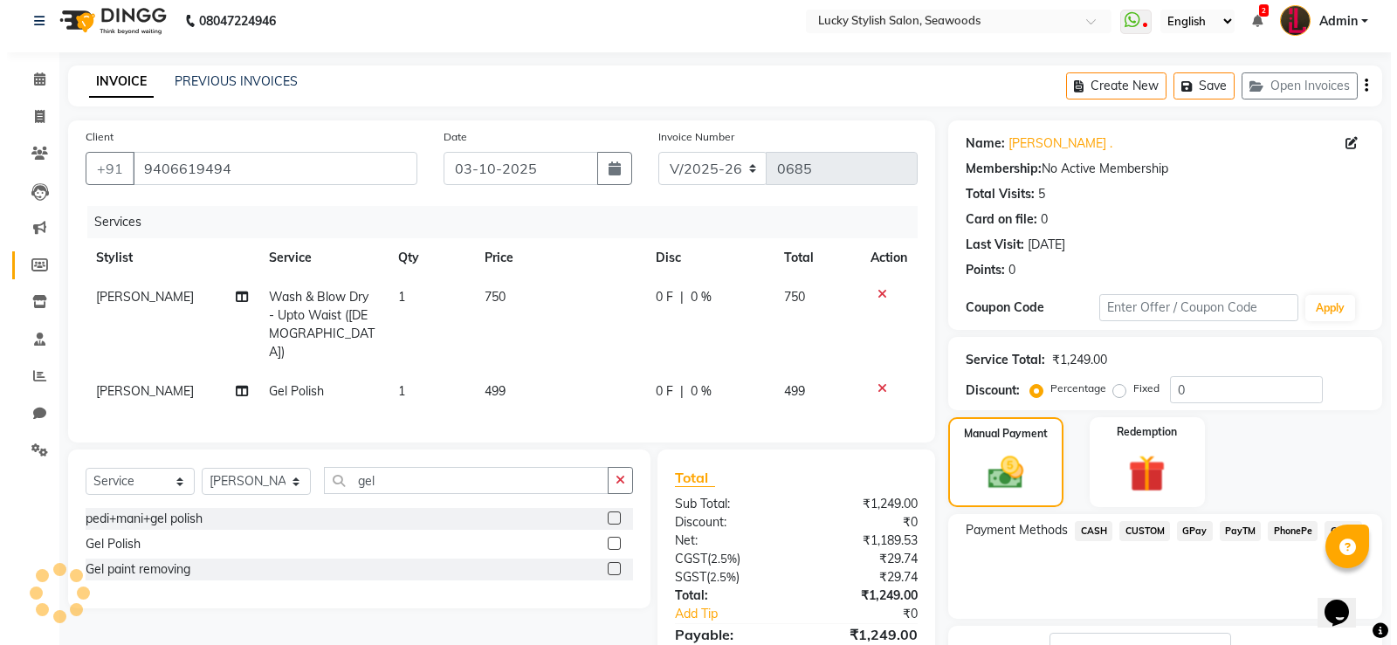
scroll to position [0, 0]
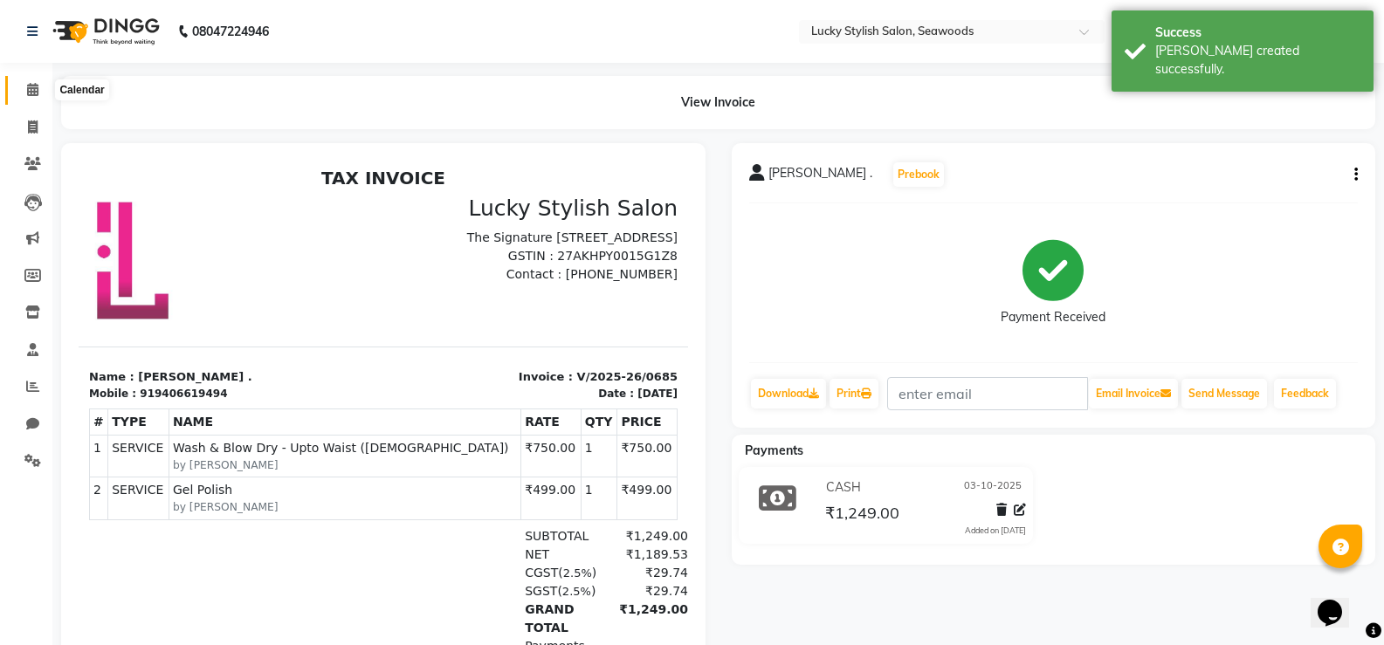
click at [44, 97] on span at bounding box center [32, 90] width 31 height 20
